Goal: Information Seeking & Learning: Learn about a topic

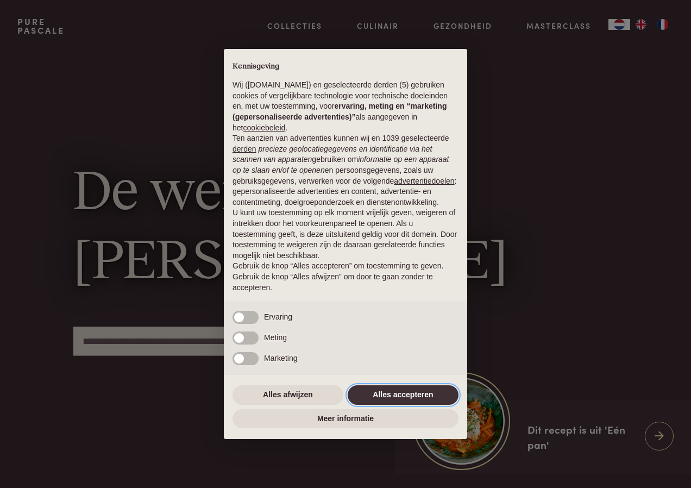
click at [420, 391] on button "Alles accepteren" at bounding box center [403, 395] width 111 height 20
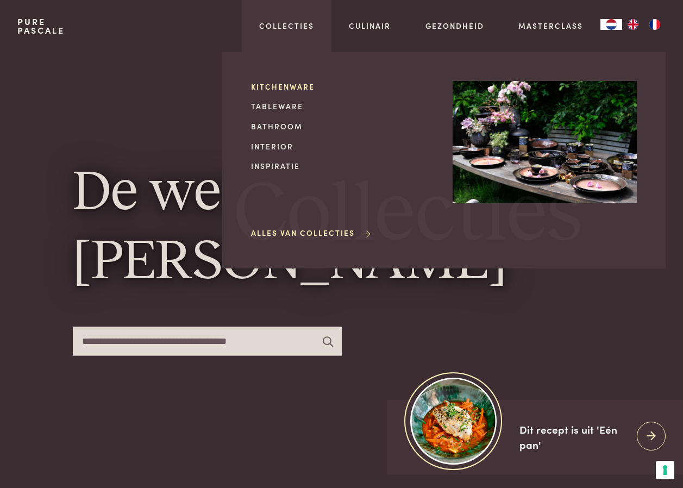
click at [275, 85] on link "Kitchenware" at bounding box center [343, 86] width 184 height 11
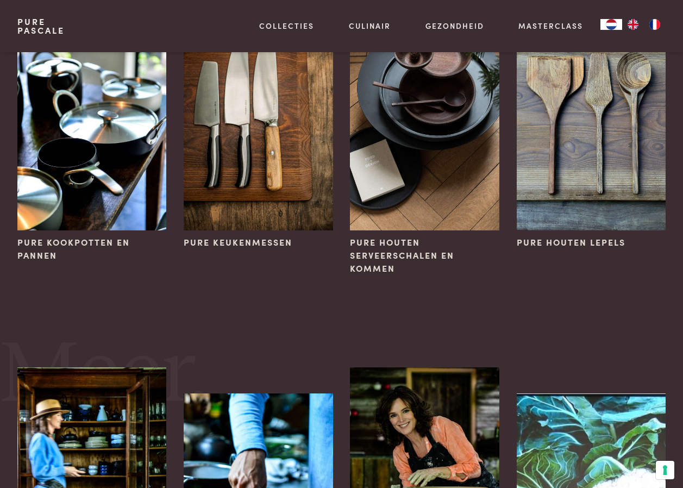
scroll to position [109, 0]
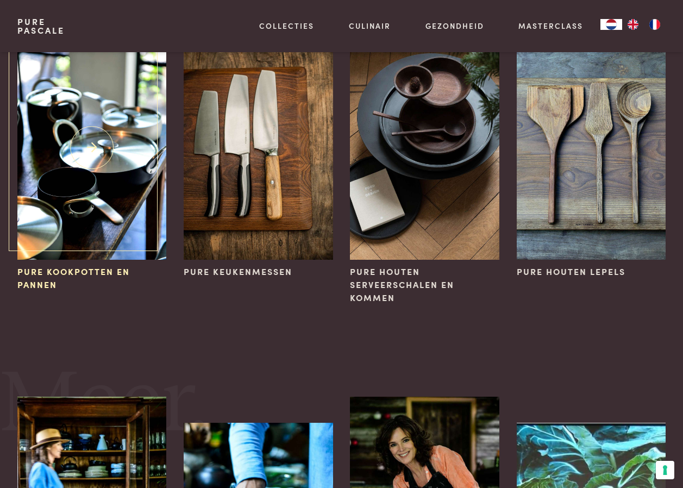
click at [66, 271] on span "Pure kookpotten en pannen" at bounding box center [91, 278] width 149 height 26
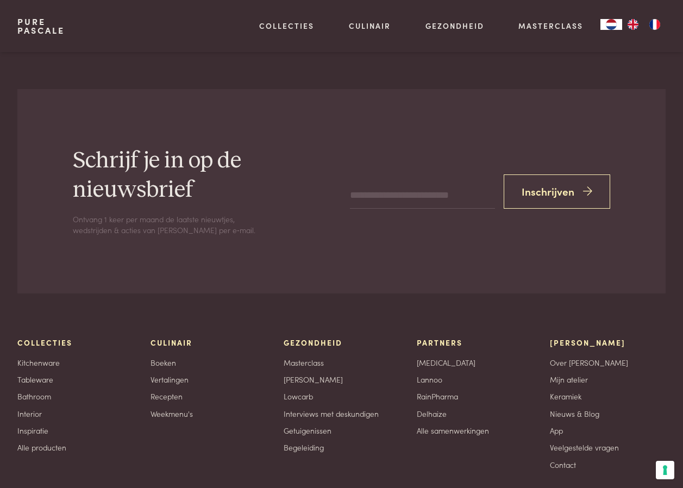
scroll to position [1830, 0]
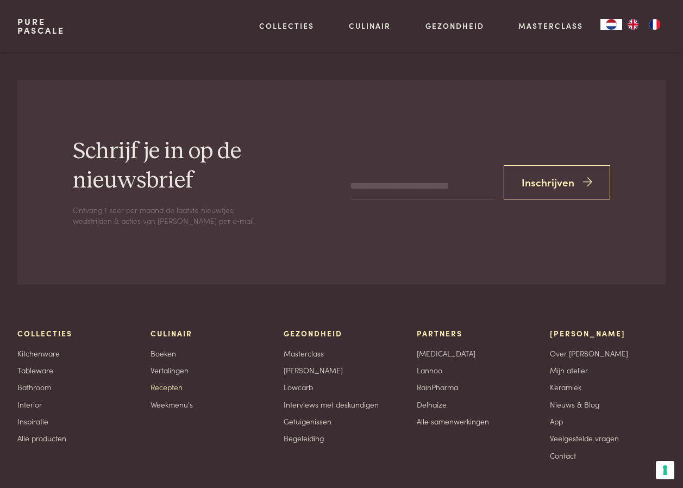
click at [171, 382] on link "Recepten" at bounding box center [167, 387] width 32 height 11
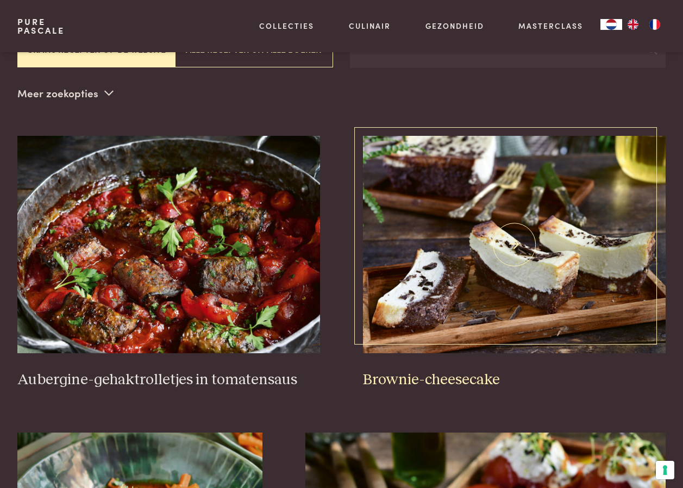
scroll to position [272, 0]
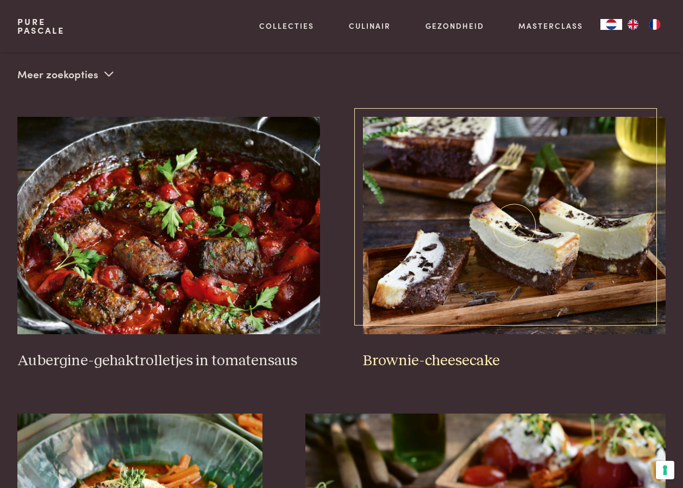
click at [447, 352] on h3 "Brownie-cheesecake" at bounding box center [514, 361] width 303 height 19
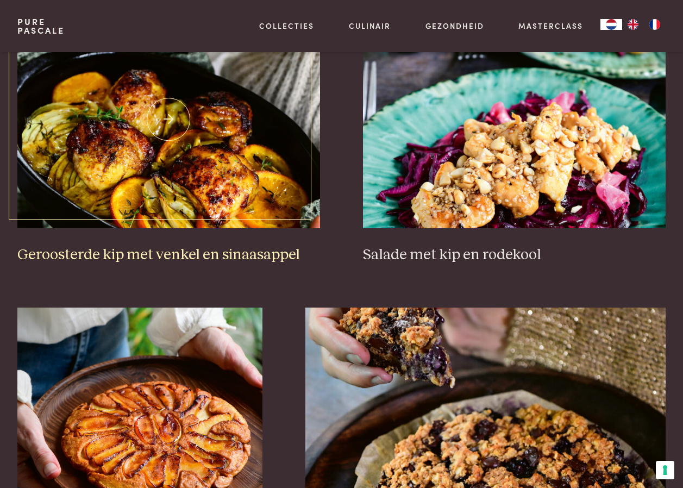
scroll to position [1305, 0]
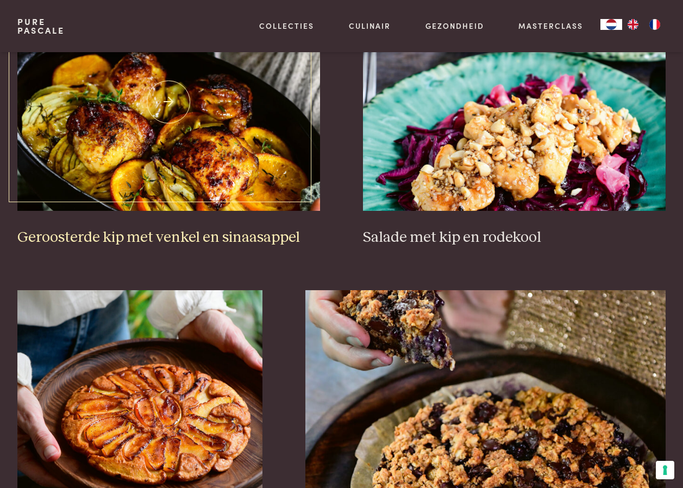
click at [258, 228] on h3 "Geroosterde kip met venkel en sinaasappel" at bounding box center [168, 237] width 303 height 19
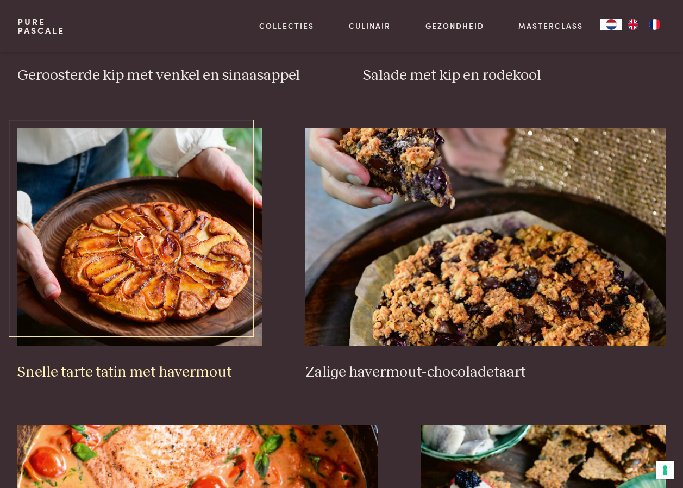
scroll to position [1468, 0]
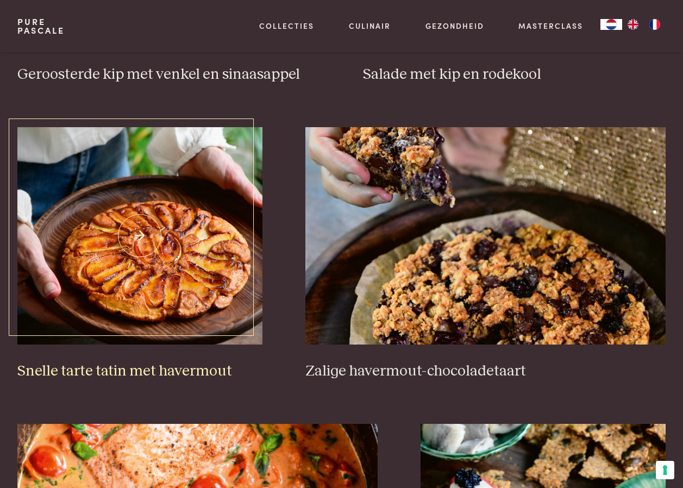
click at [157, 252] on img at bounding box center [139, 235] width 245 height 217
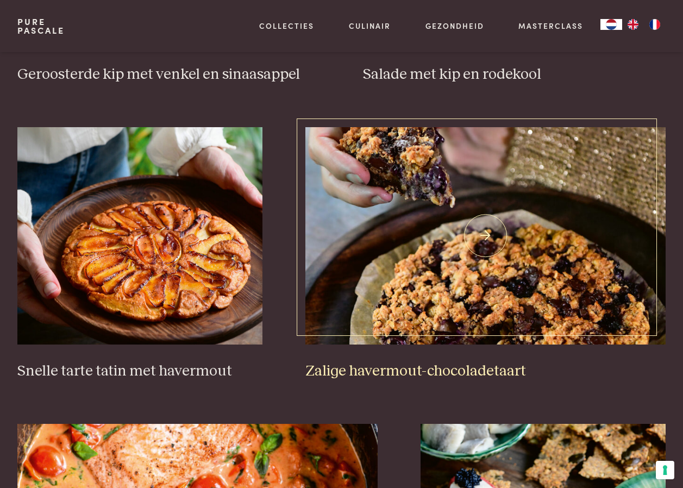
click at [462, 272] on img at bounding box center [486, 235] width 360 height 217
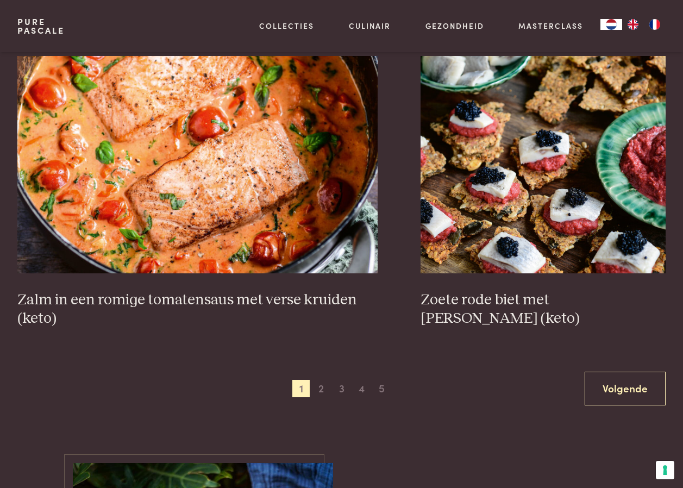
scroll to position [1848, 0]
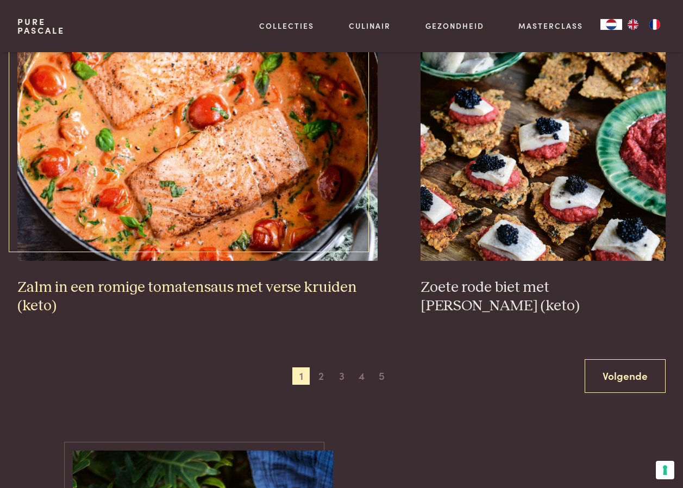
click at [266, 197] on img at bounding box center [197, 151] width 360 height 217
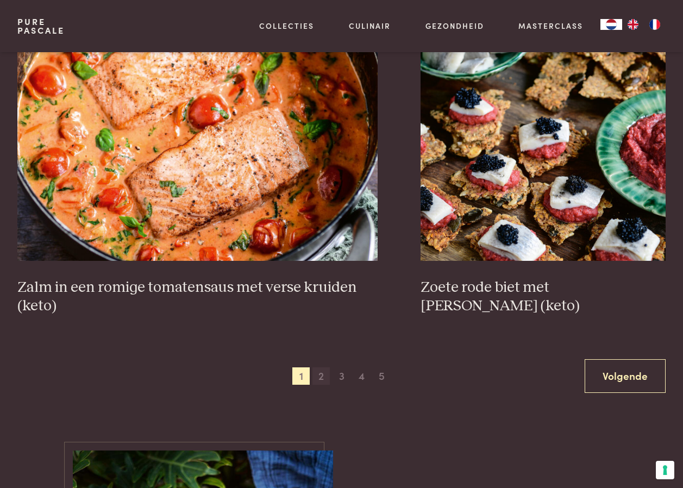
click at [321, 367] on span "2" at bounding box center [321, 375] width 17 height 17
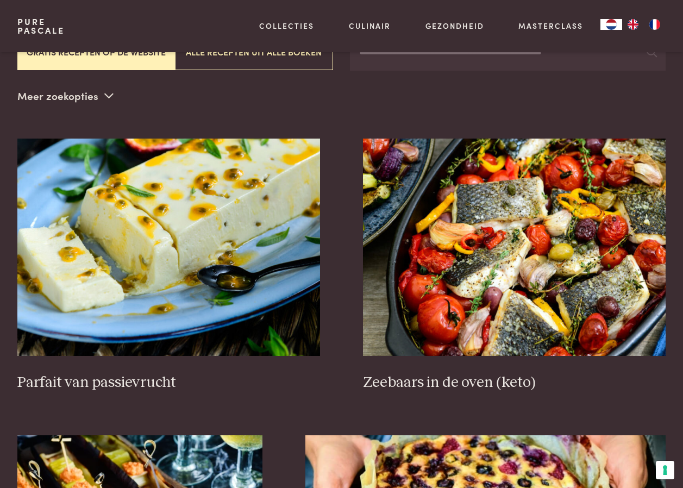
scroll to position [250, 0]
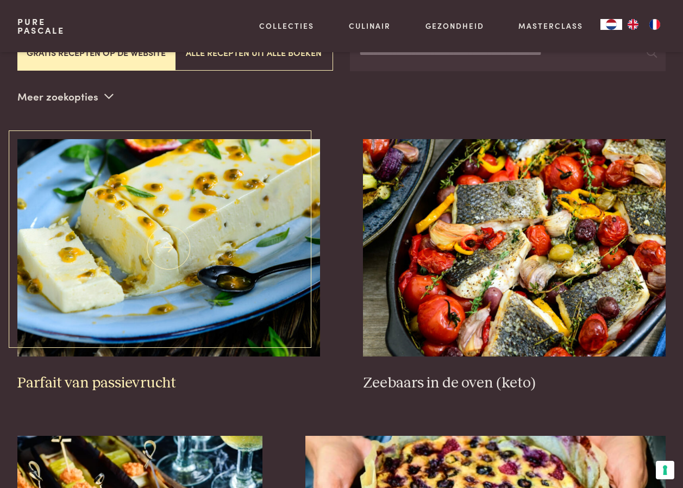
click at [212, 238] on img at bounding box center [168, 247] width 303 height 217
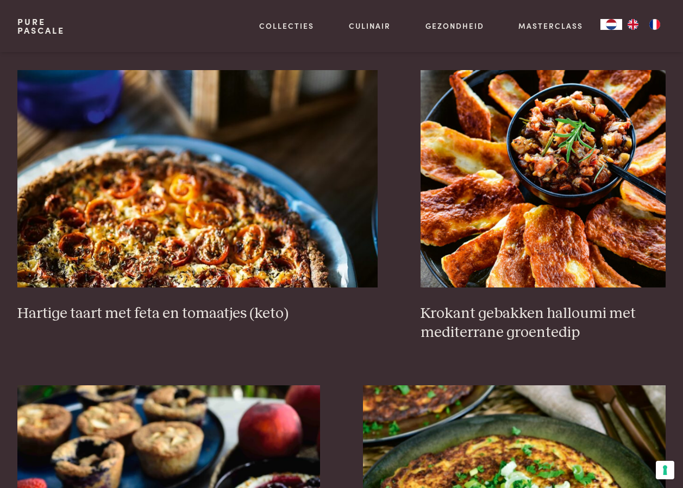
scroll to position [956, 0]
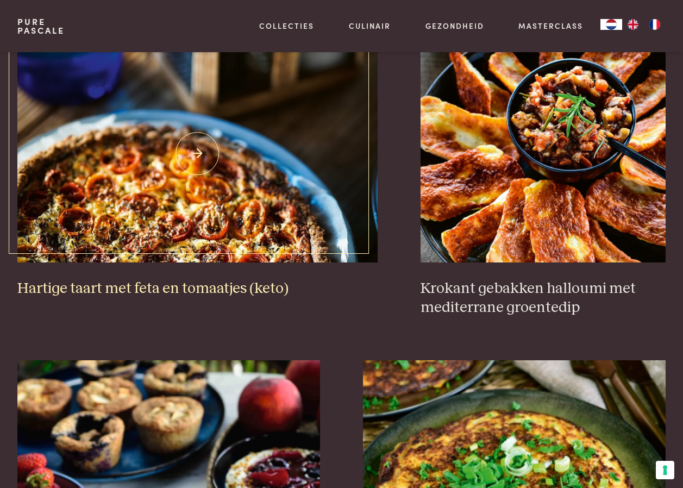
click at [222, 210] on img at bounding box center [197, 153] width 360 height 217
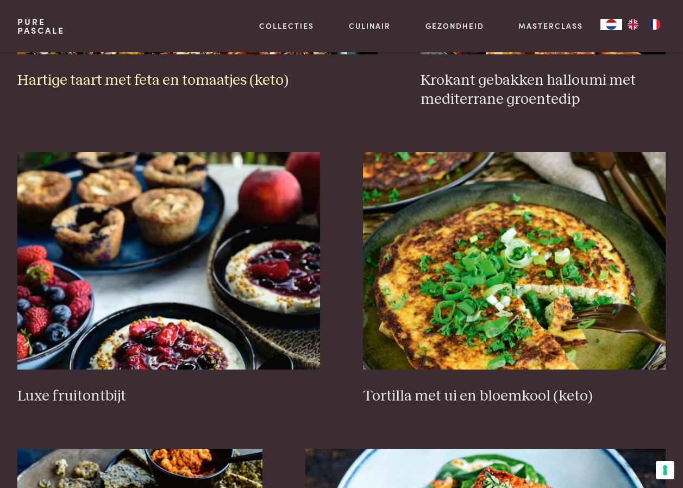
scroll to position [1174, 0]
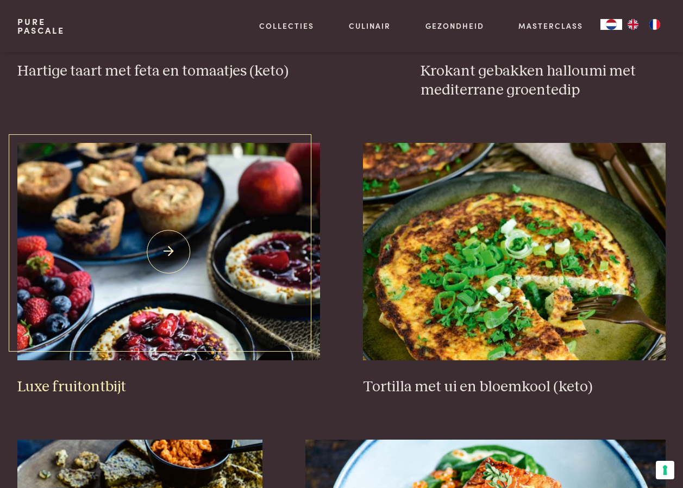
click at [258, 239] on img at bounding box center [168, 251] width 303 height 217
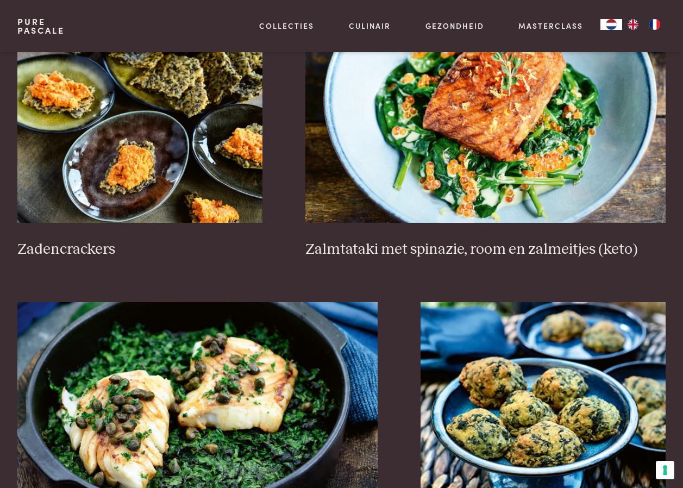
scroll to position [1663, 0]
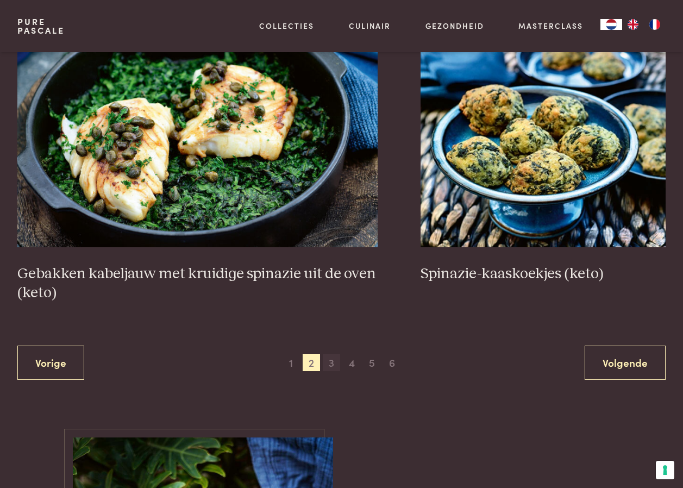
click at [331, 354] on span "3" at bounding box center [331, 362] width 17 height 17
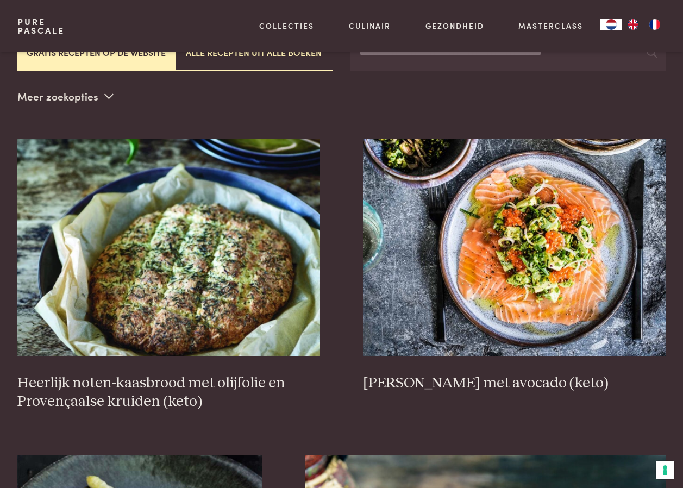
scroll to position [304, 0]
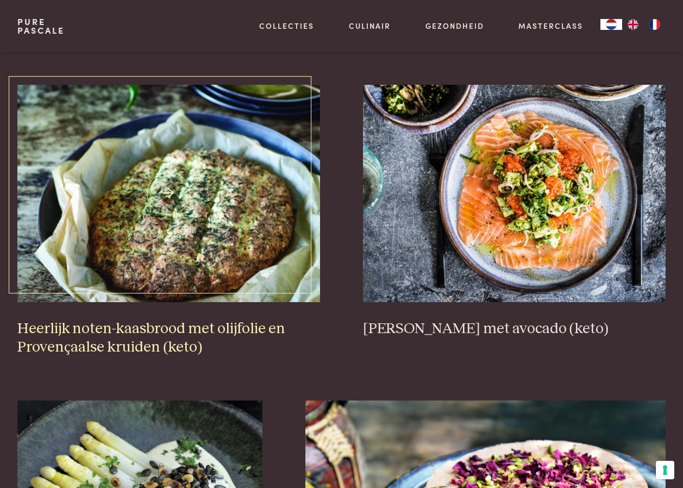
click at [174, 200] on img at bounding box center [168, 193] width 303 height 217
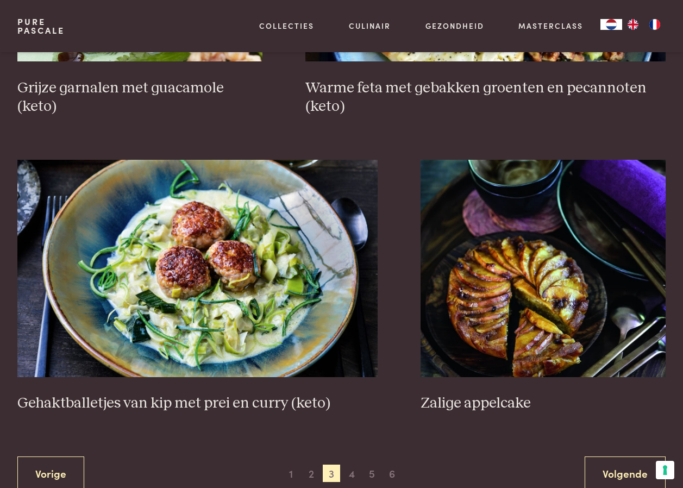
scroll to position [1880, 0]
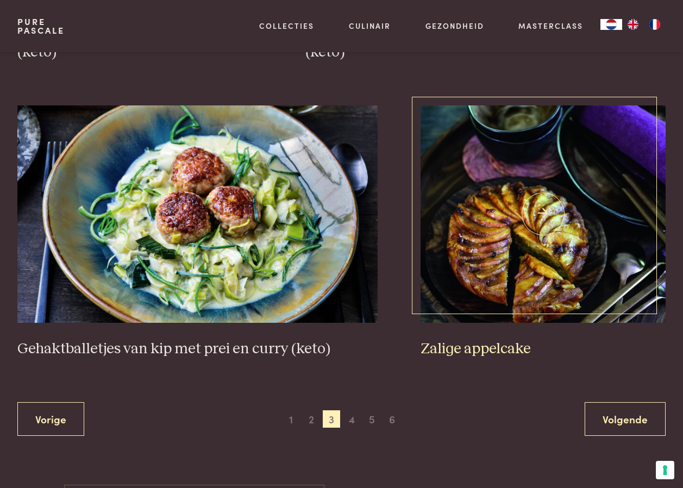
click at [478, 238] on img at bounding box center [543, 213] width 245 height 217
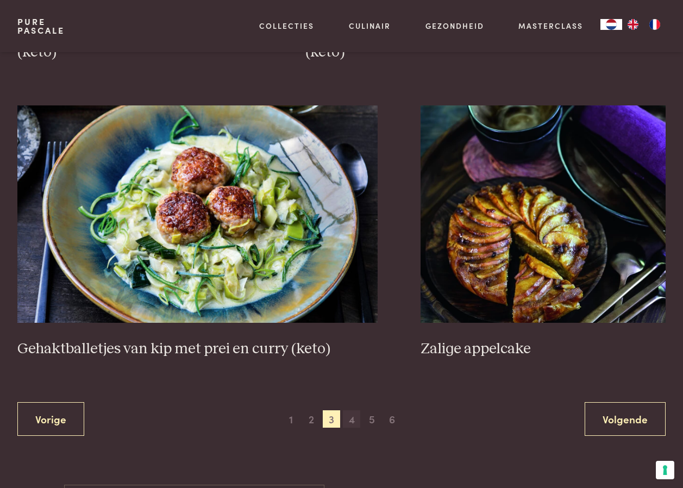
click at [352, 410] on span "4" at bounding box center [351, 418] width 17 height 17
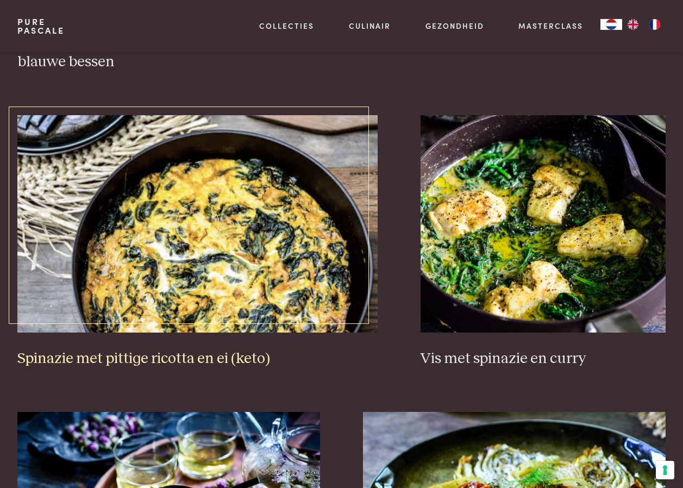
scroll to position [902, 0]
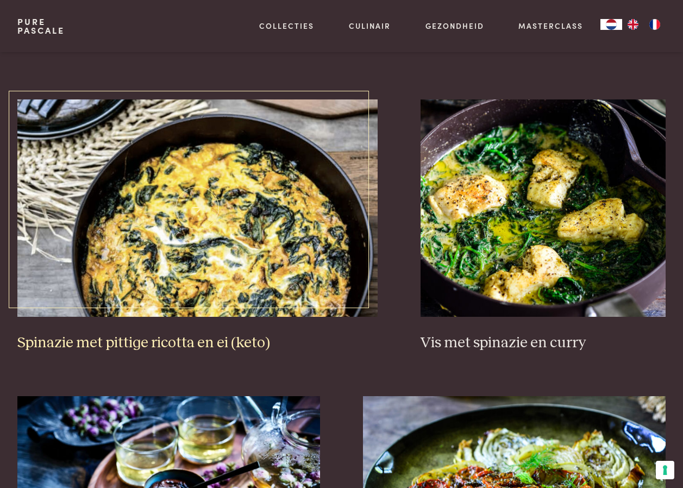
click at [240, 255] on img at bounding box center [197, 207] width 360 height 217
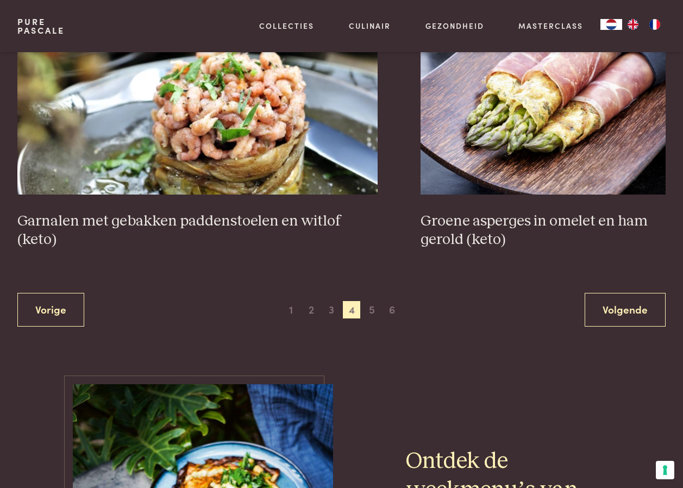
scroll to position [1989, 0]
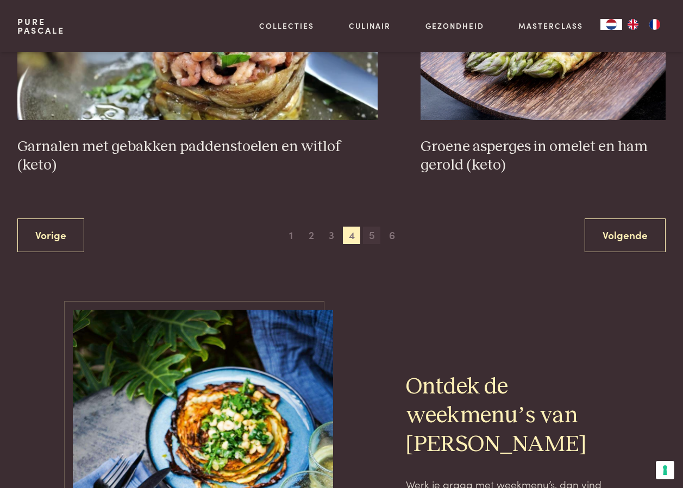
click at [367, 227] on span "5" at bounding box center [371, 235] width 17 height 17
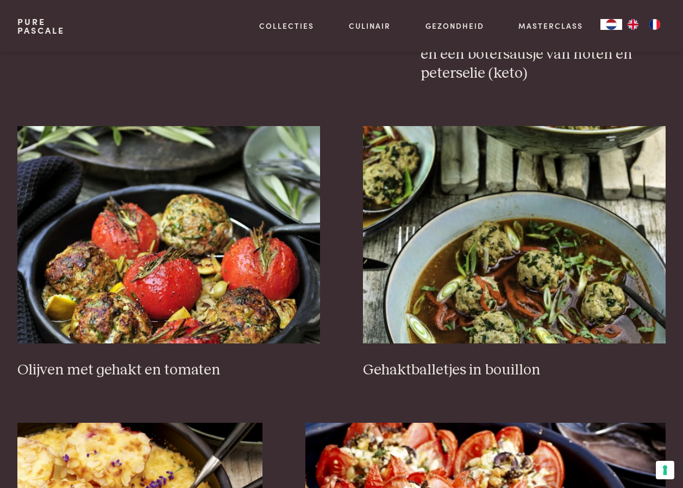
scroll to position [1228, 0]
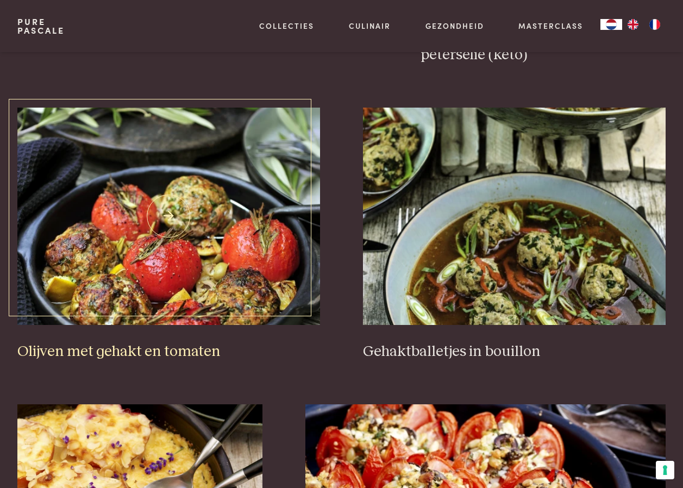
click at [179, 270] on img at bounding box center [168, 216] width 303 height 217
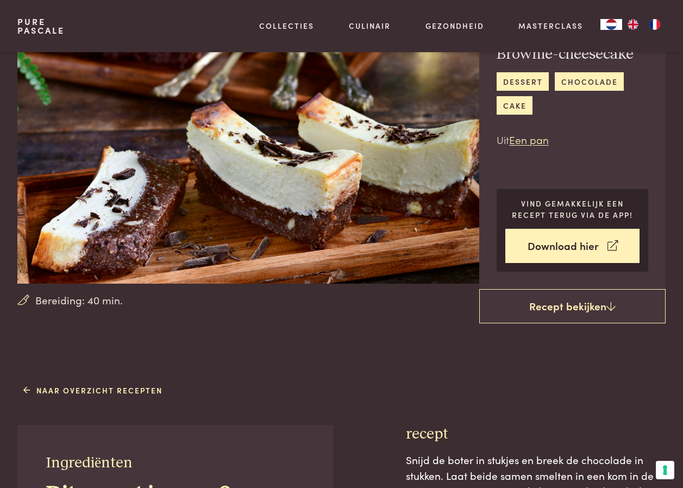
scroll to position [54, 0]
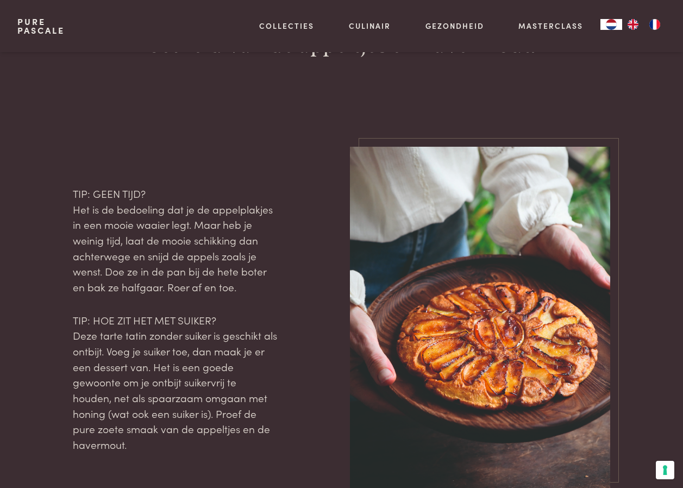
scroll to position [1033, 0]
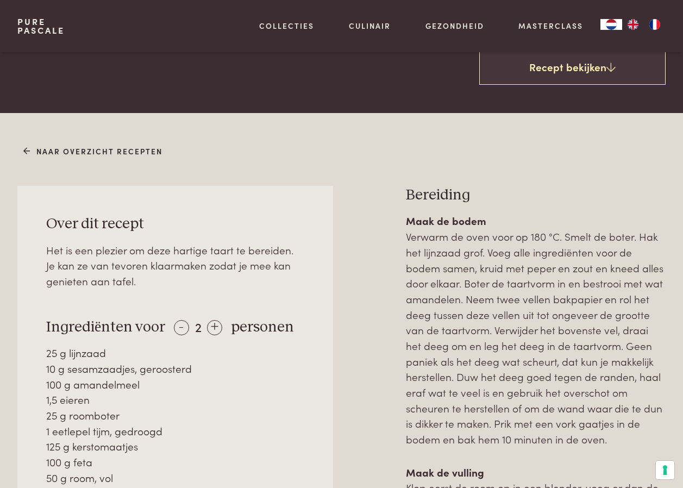
scroll to position [272, 0]
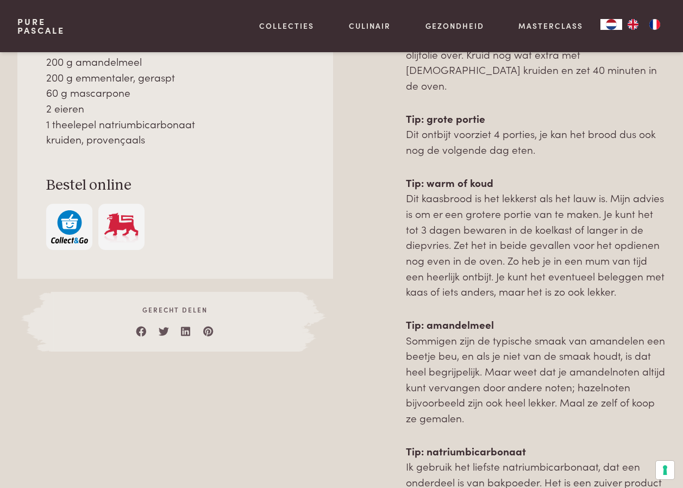
scroll to position [707, 0]
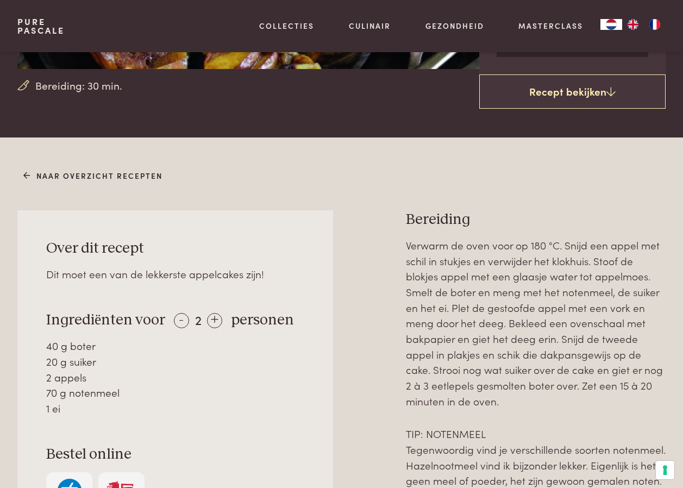
scroll to position [326, 0]
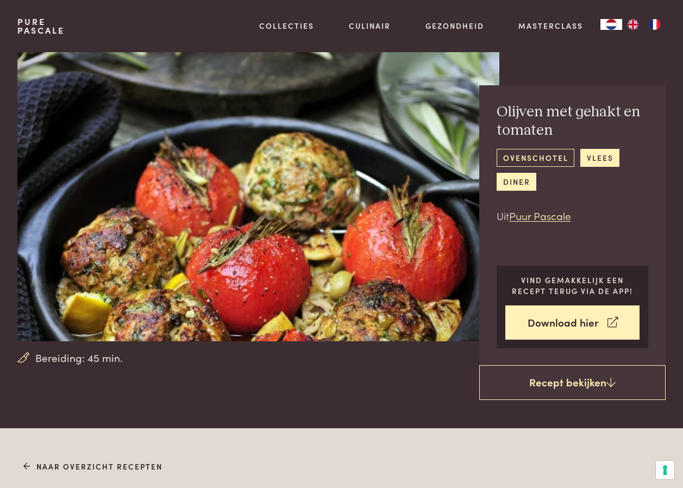
click at [504, 158] on link "ovenschotel" at bounding box center [536, 158] width 78 height 18
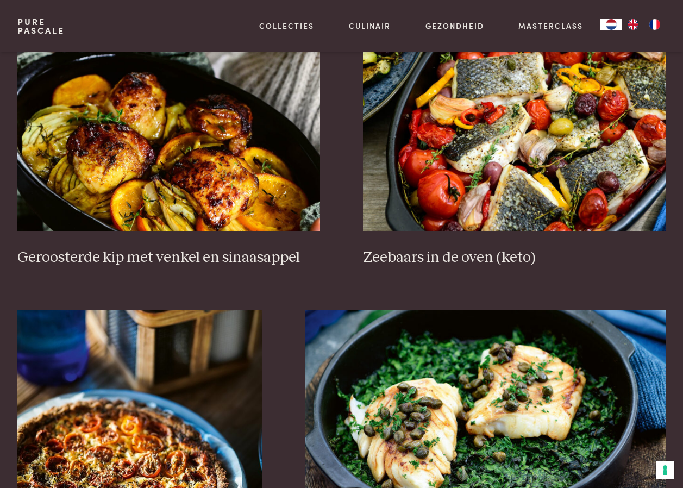
scroll to position [272, 0]
